Goal: Find specific page/section: Find specific page/section

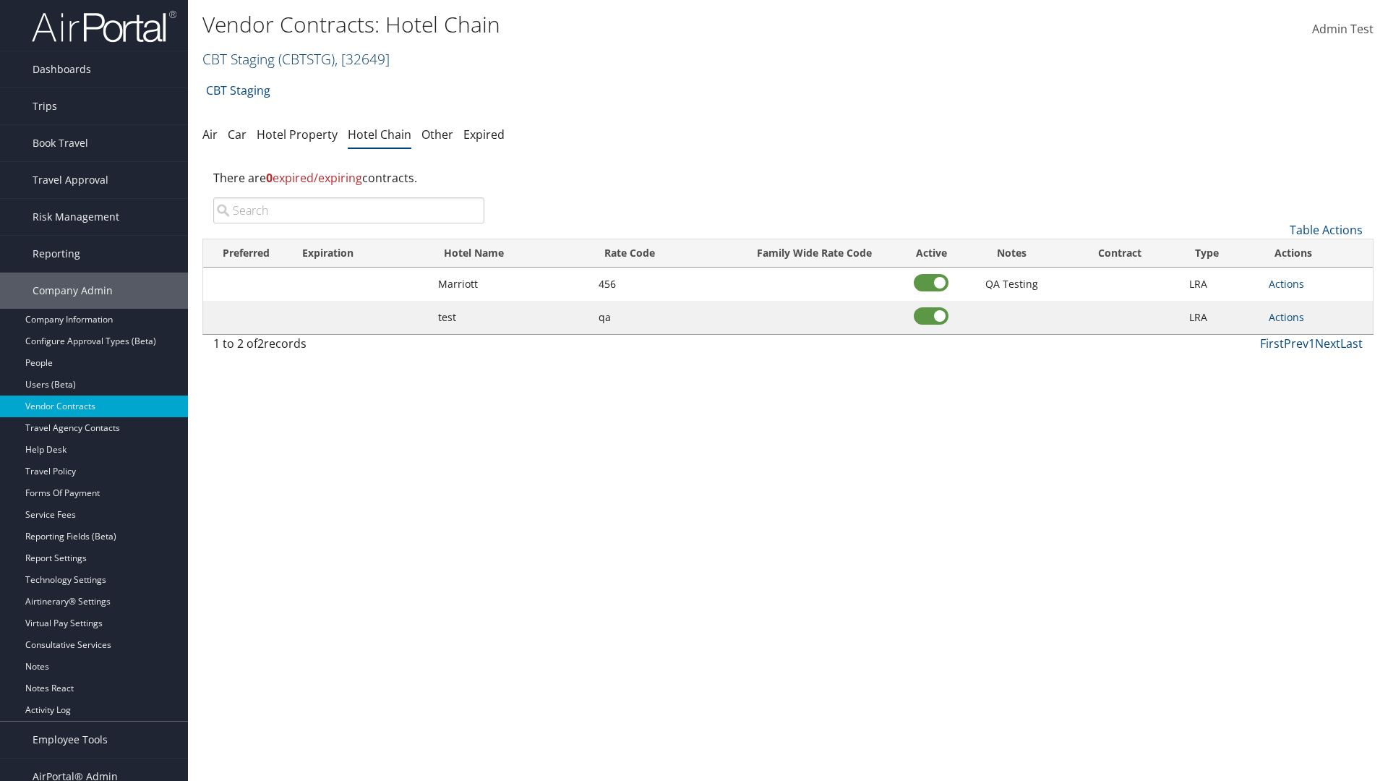
click at [239, 59] on link "CBT Staging ( CBTSTG ) , [ 32649 ]" at bounding box center [295, 59] width 187 height 20
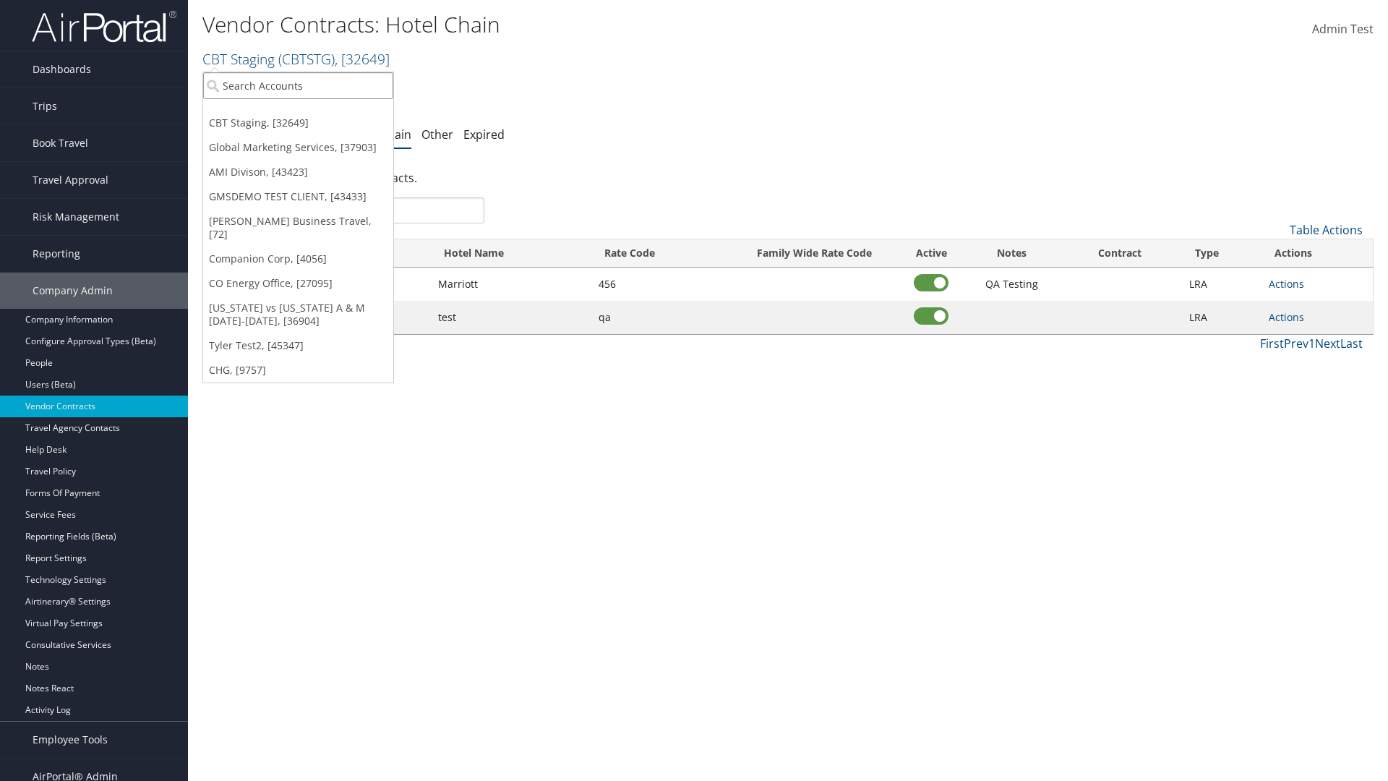
click at [298, 85] on input "search" at bounding box center [298, 85] width 190 height 27
type input "Global Marketing Services"
click at [312, 112] on div "Global Marketing Services (301946), [37903]" at bounding box center [311, 112] width 233 height 13
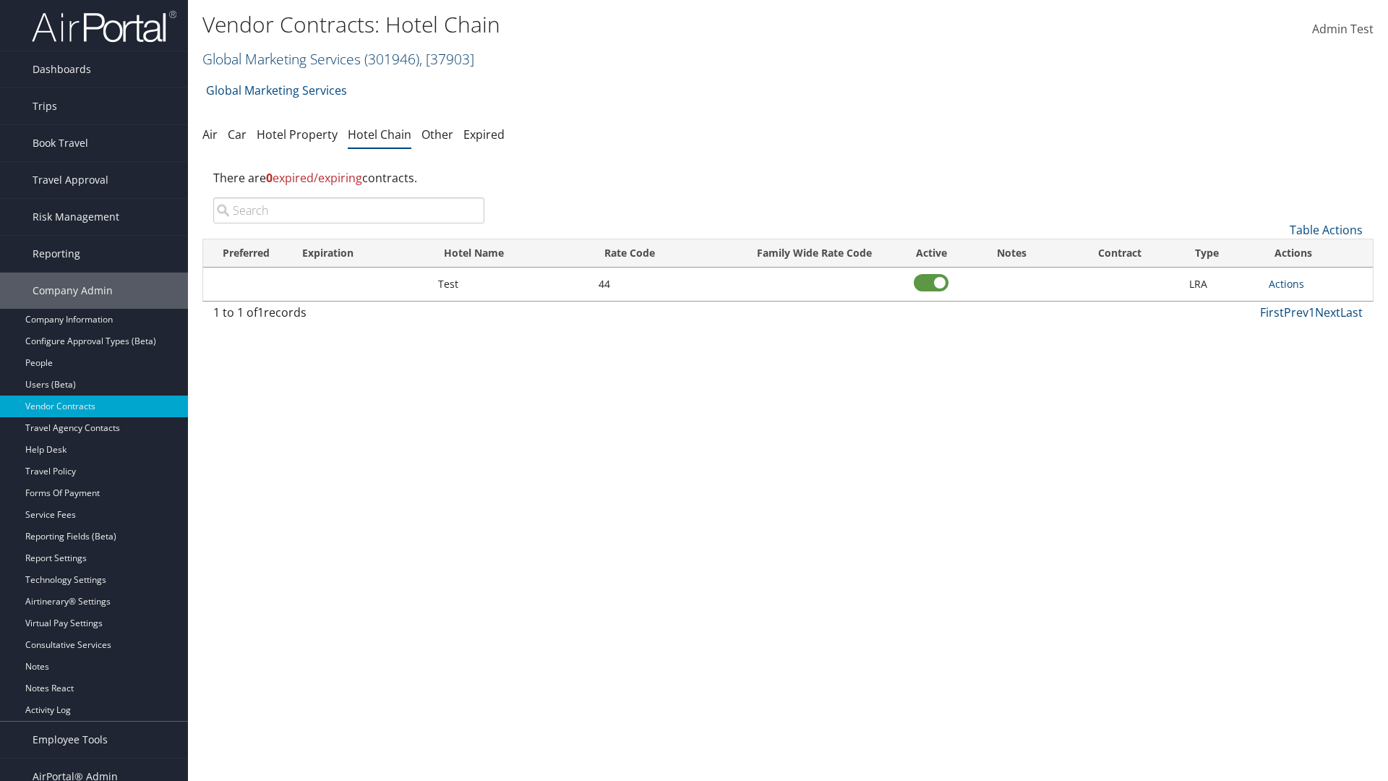
click at [280, 59] on link "Global Marketing Services ( 301946 ) , [ 37903 ]" at bounding box center [338, 59] width 272 height 20
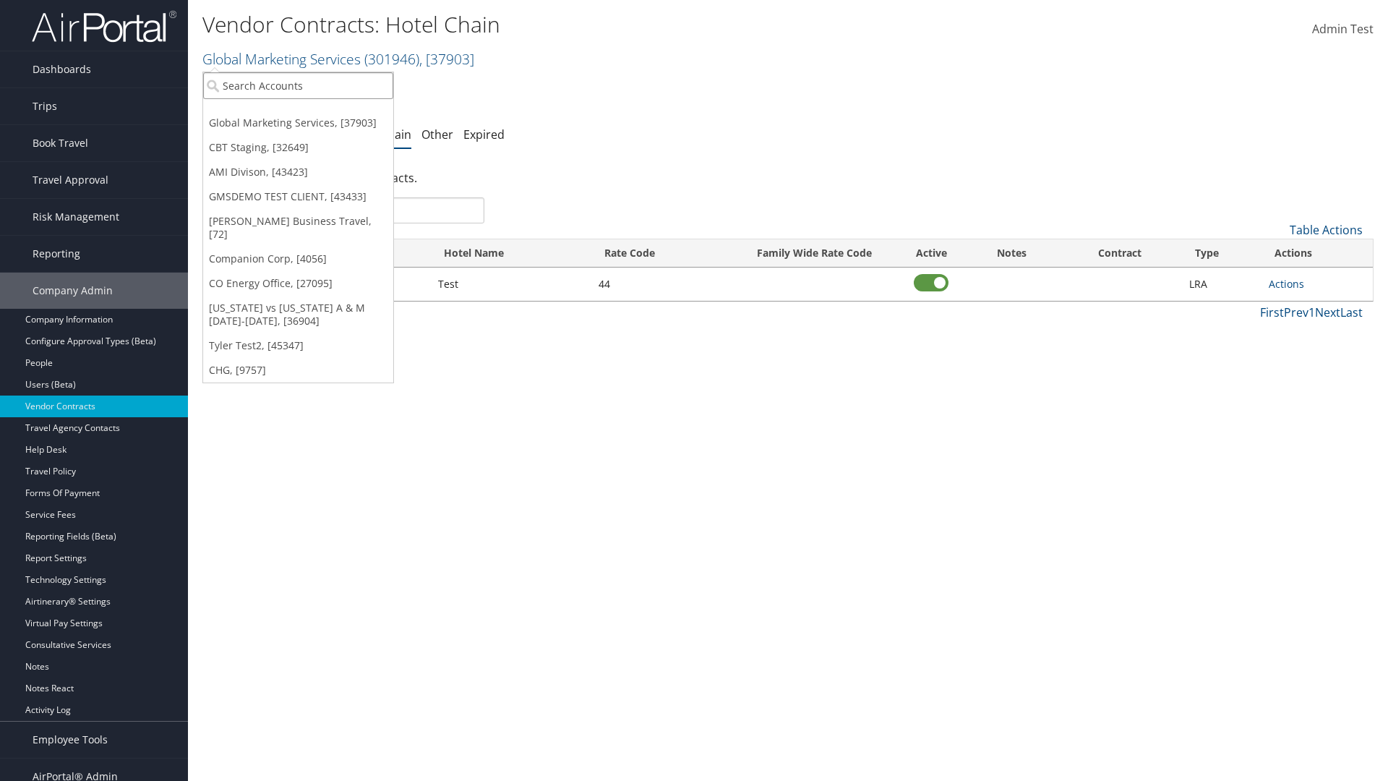
click at [298, 85] on input "search" at bounding box center [298, 85] width 190 height 27
type input "CBT Staging"
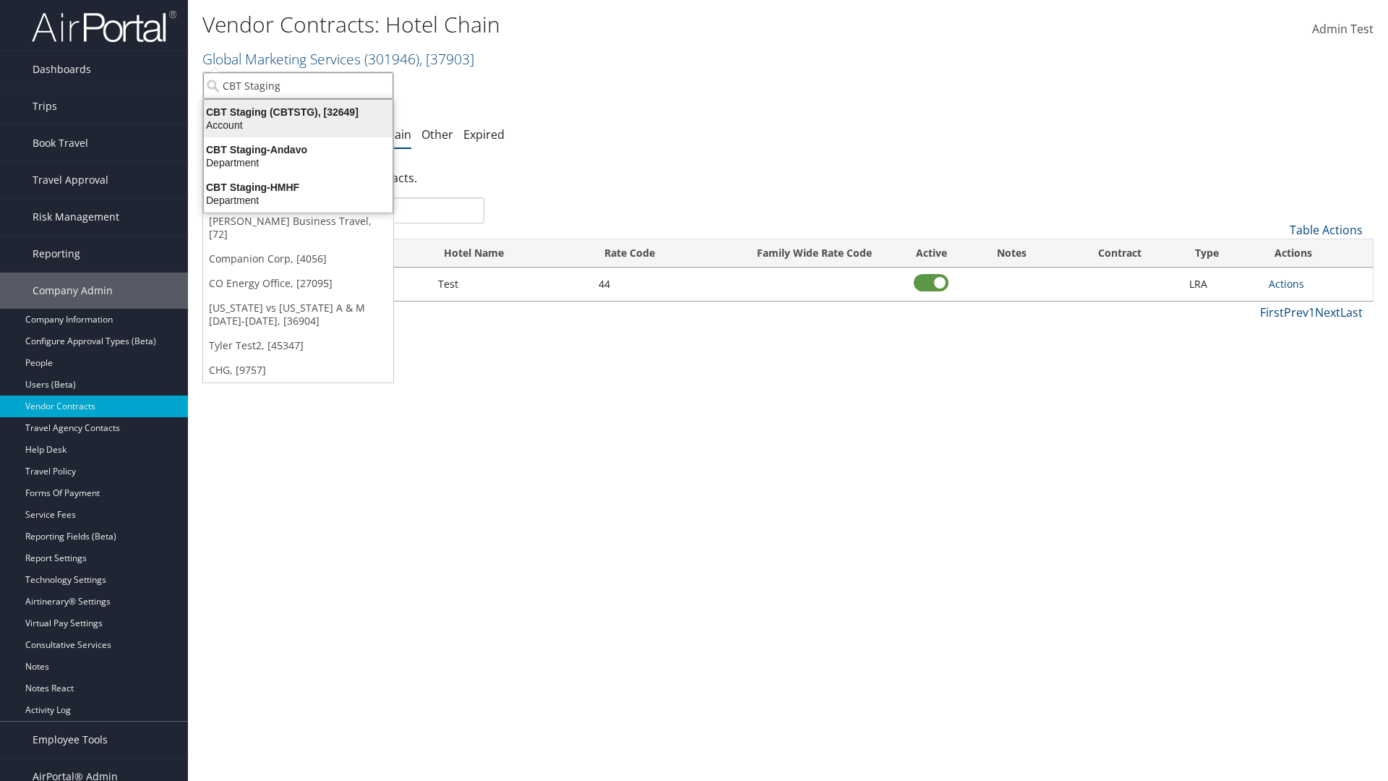
click at [298, 112] on div "CBT Staging (CBTSTG), [32649]" at bounding box center [298, 112] width 206 height 13
